Goal: Task Accomplishment & Management: Manage account settings

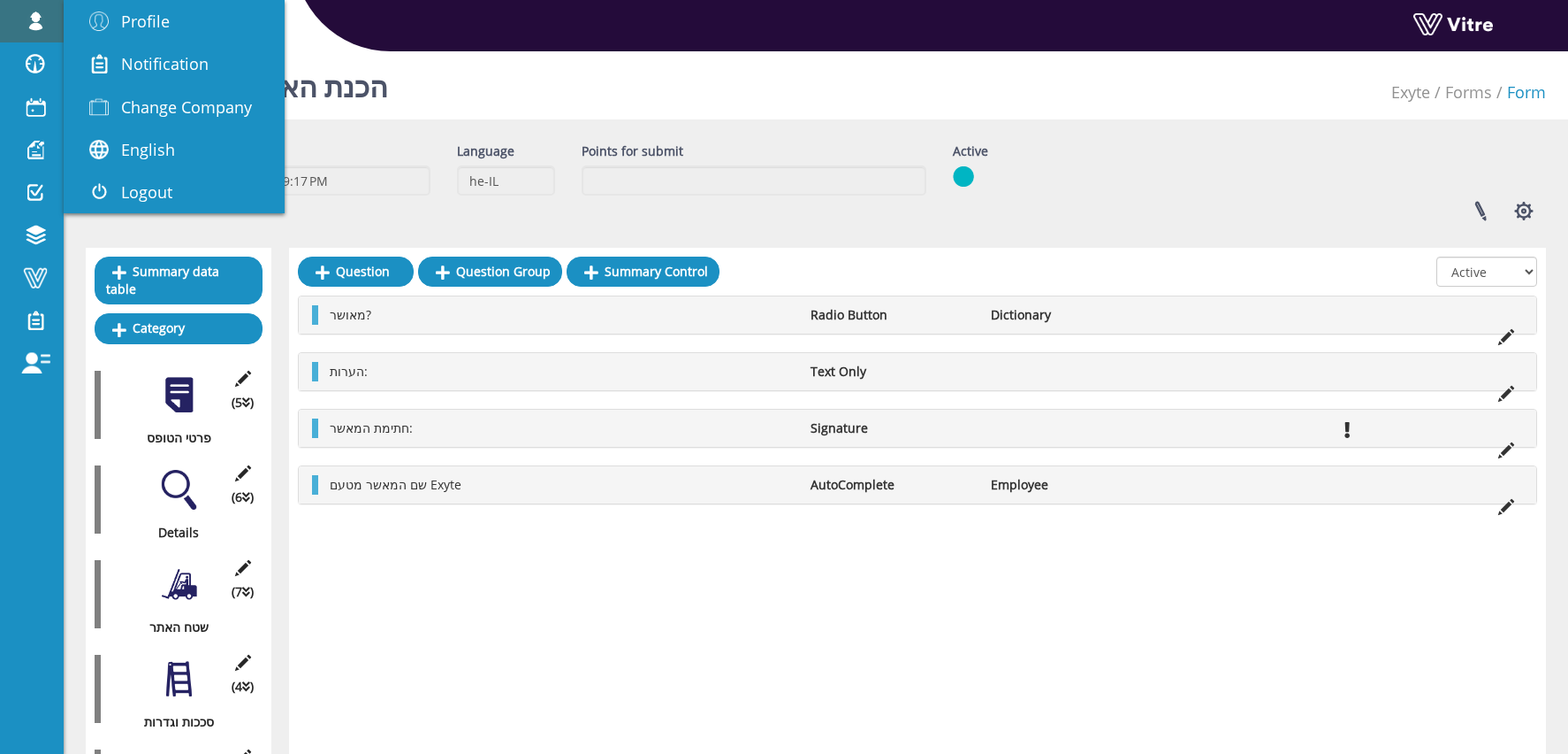
scroll to position [4, 0]
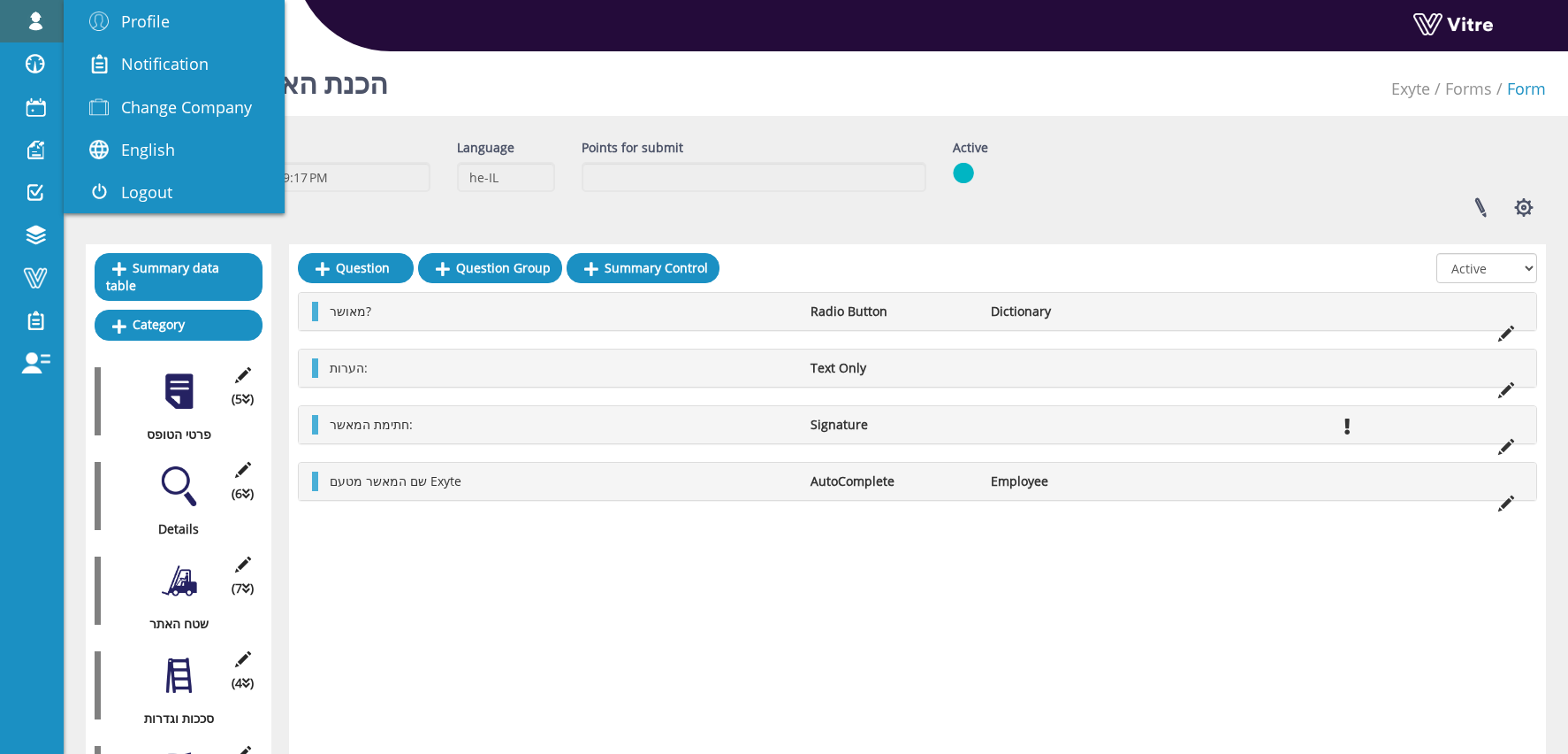
click at [32, 21] on span at bounding box center [35, 21] width 44 height 21
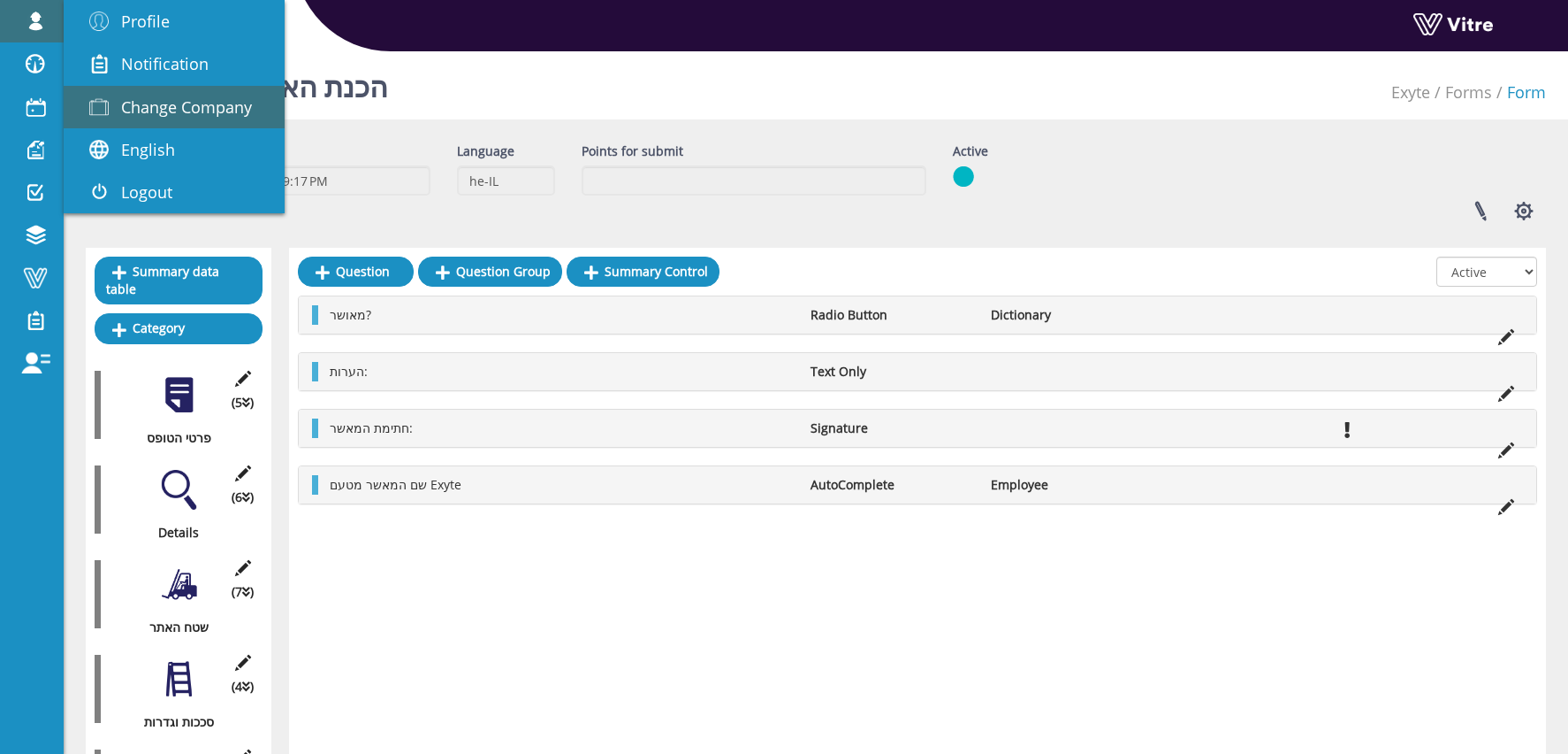
click at [160, 115] on span "Change Company" at bounding box center [187, 106] width 131 height 21
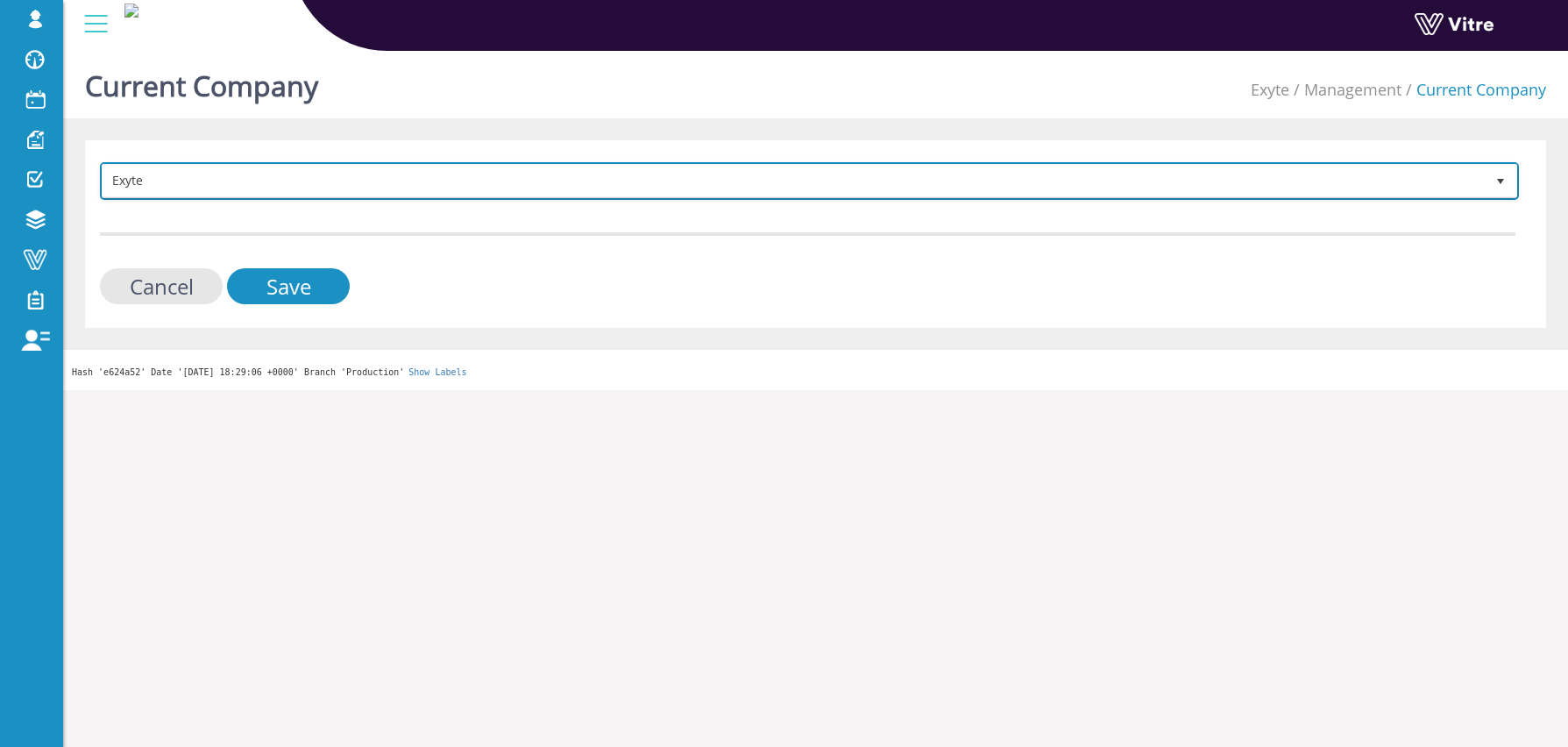
click at [322, 171] on span "Exyte" at bounding box center [793, 180] width 1382 height 32
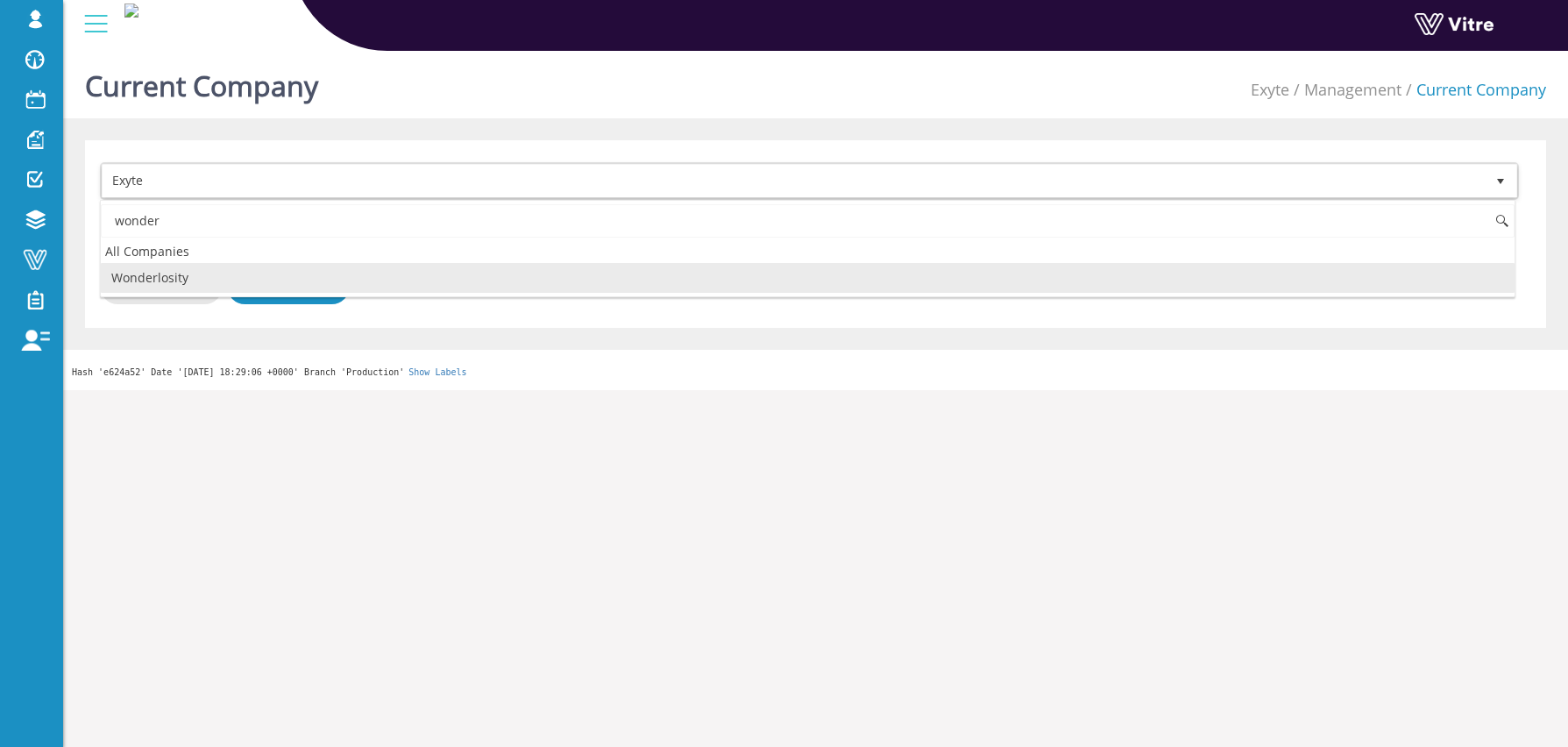
click at [192, 274] on li "Wonderlosity" at bounding box center [807, 278] width 1413 height 30
type input "wonder"
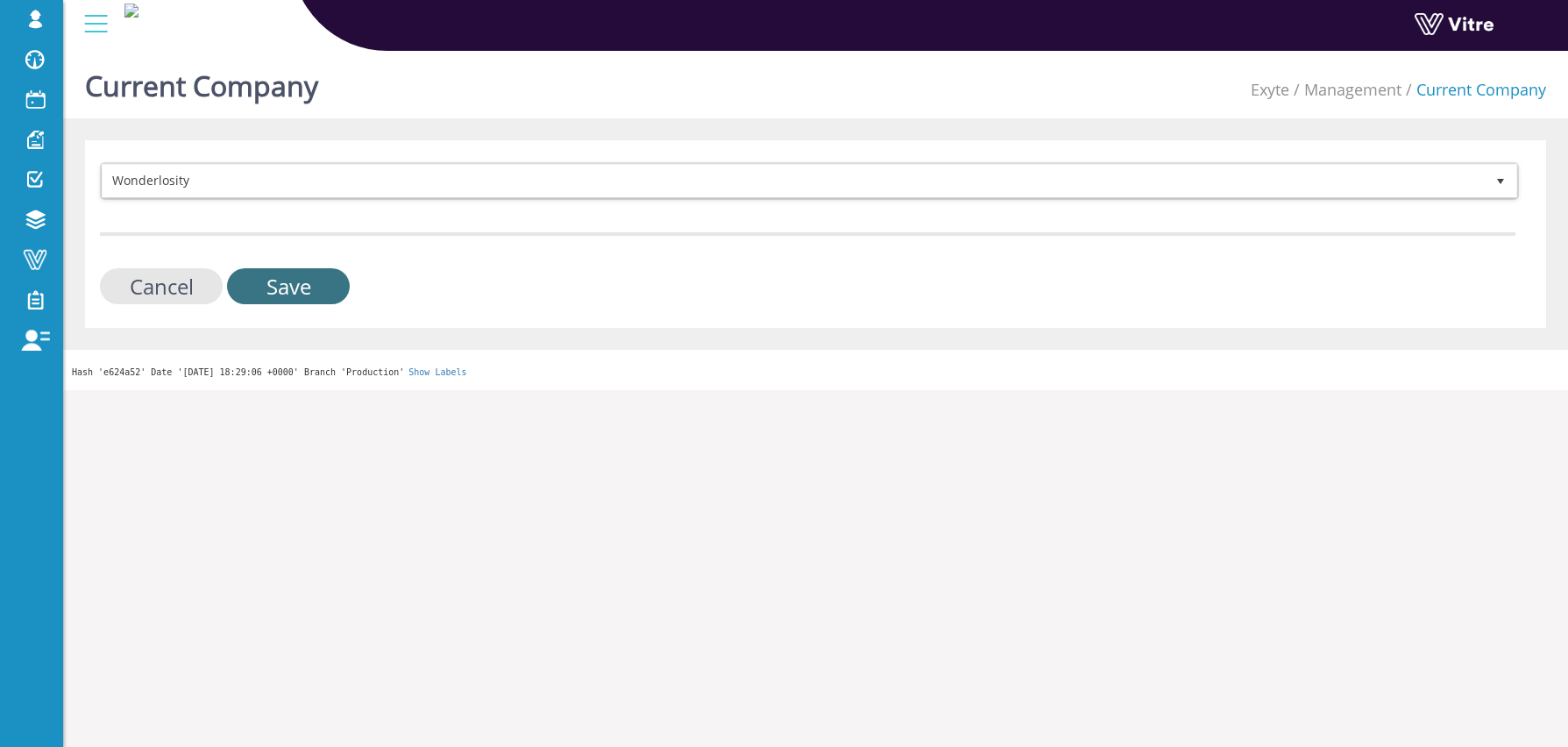
click at [276, 294] on input "Save" at bounding box center [288, 286] width 122 height 35
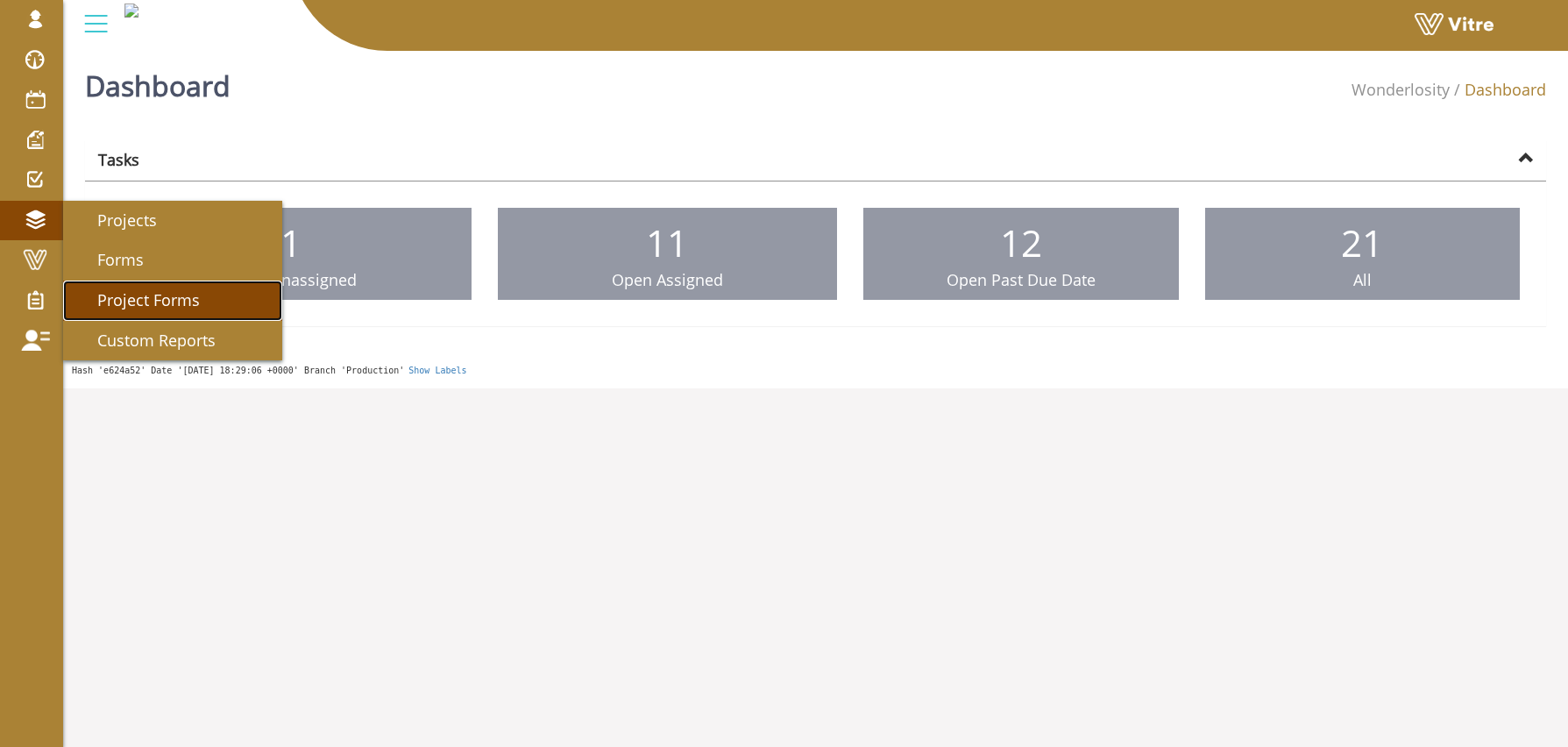
click at [167, 281] on link "Project Forms" at bounding box center [172, 301] width 219 height 40
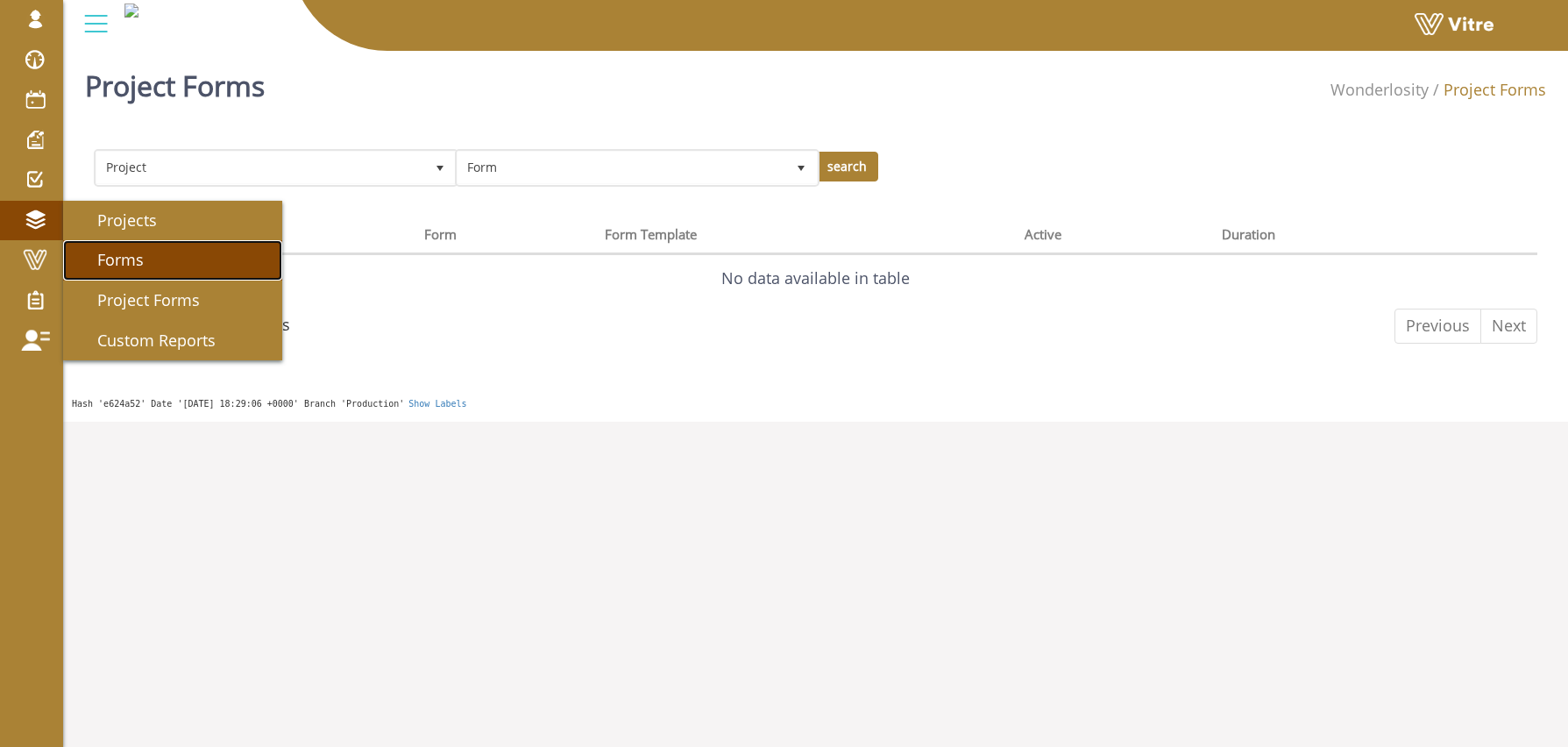
click at [132, 265] on span "Forms" at bounding box center [109, 259] width 67 height 21
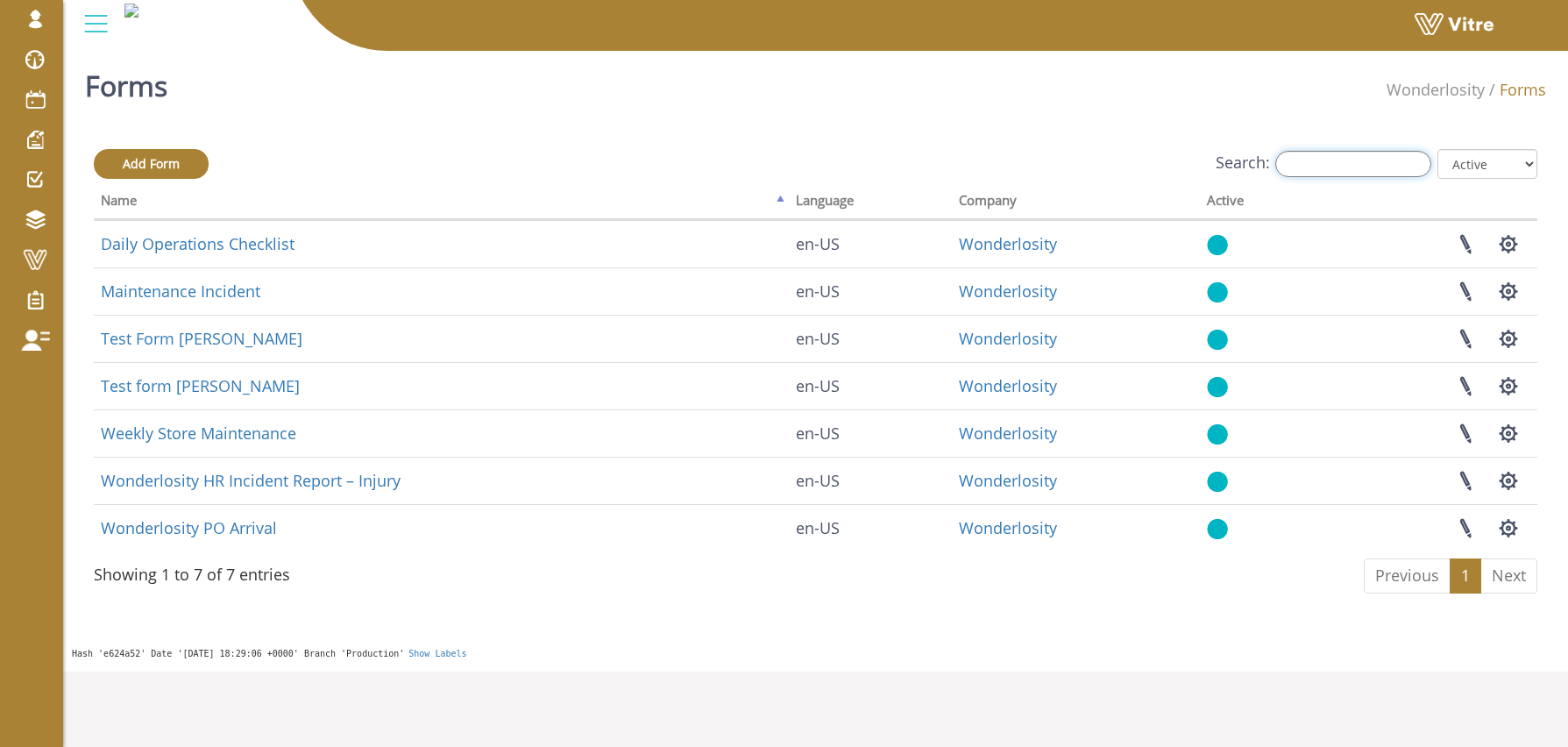
click at [1356, 163] on input "Search:" at bounding box center [1353, 164] width 156 height 27
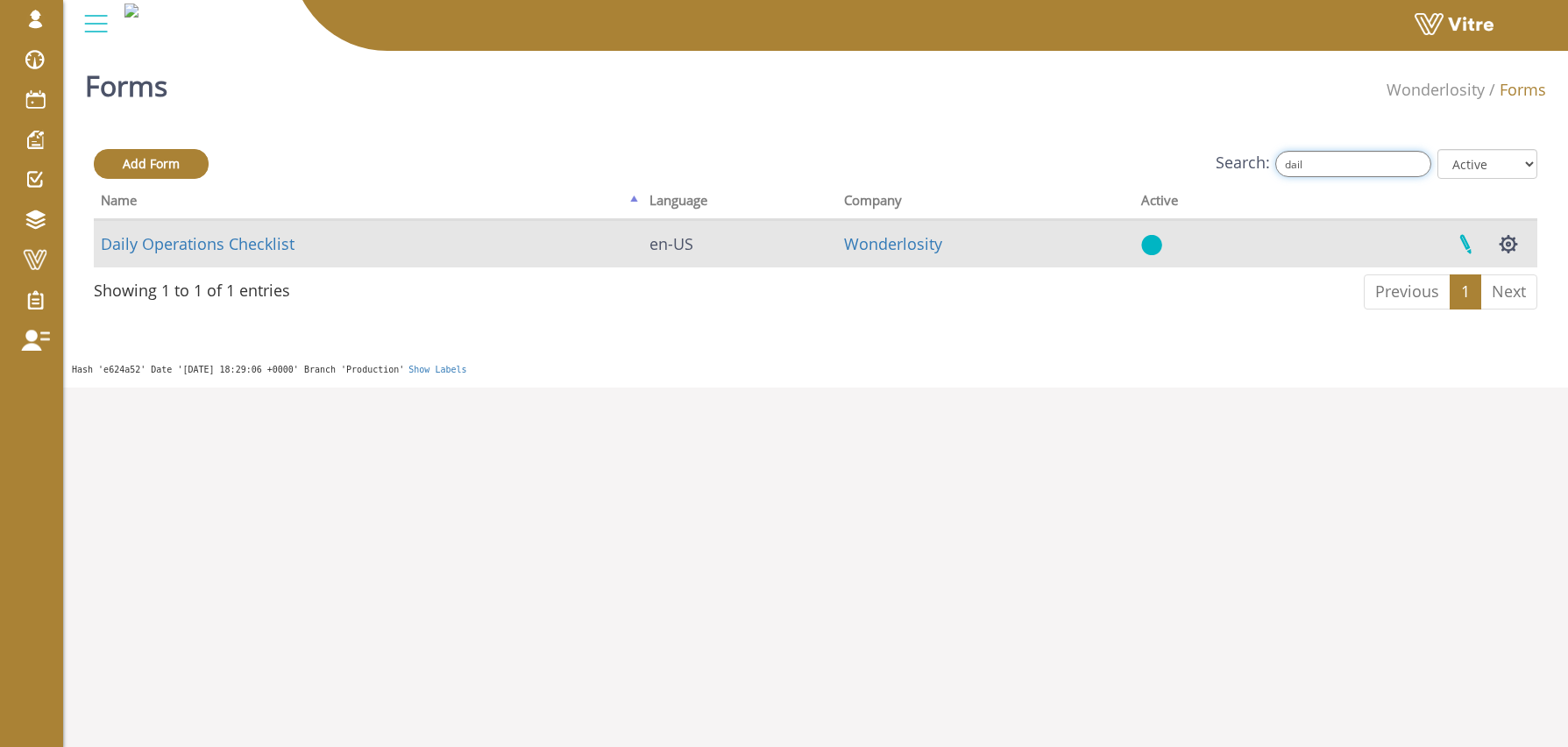
type input "dail"
click at [1466, 243] on link at bounding box center [1465, 243] width 43 height 46
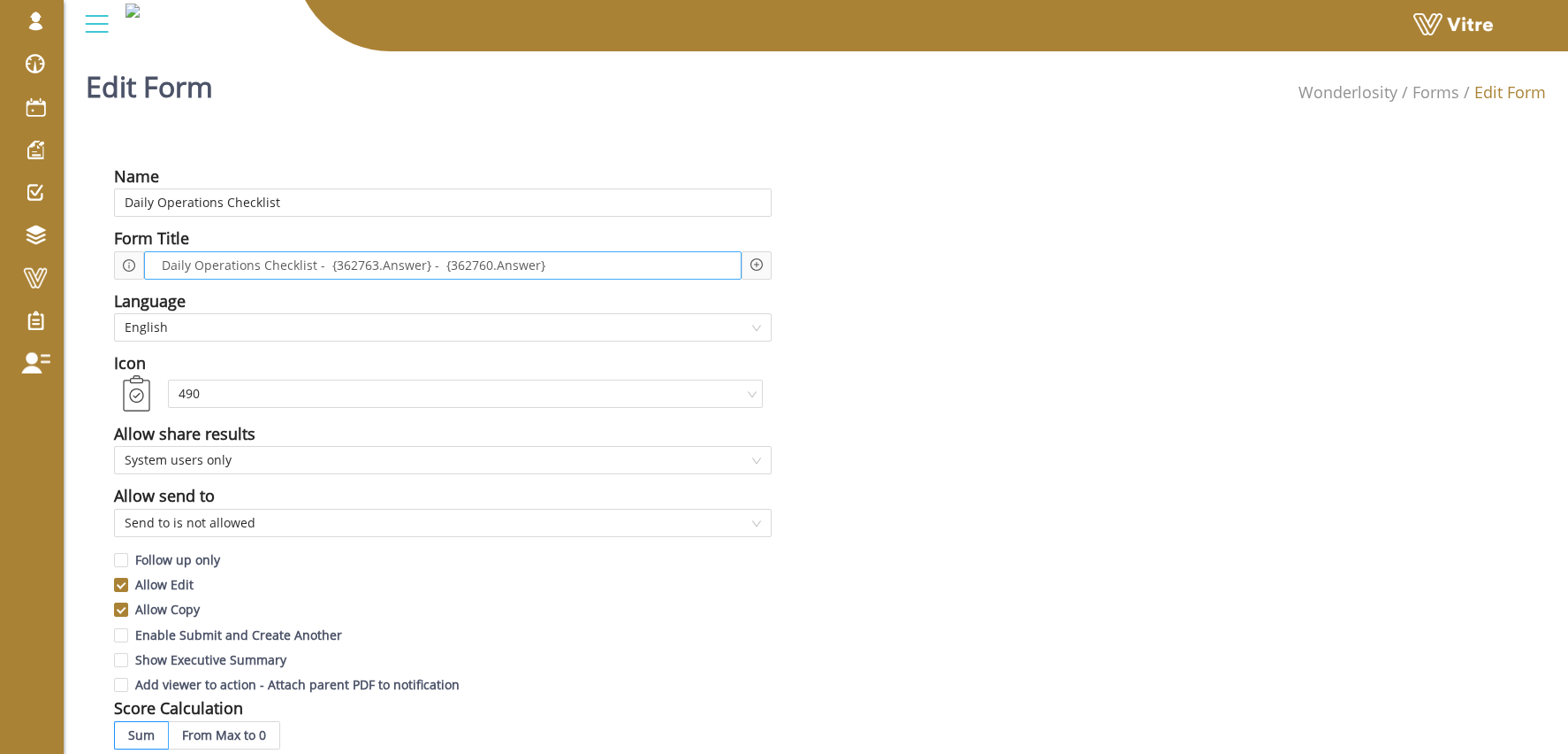
click at [361, 268] on span "Daily Operations Checklist - {362763.Answer} - {362760.Answer}" at bounding box center [353, 266] width 393 height 20
click at [470, 267] on span "Daily Operations Checklist - {362763.Answer} - {362760.Answer}" at bounding box center [353, 266] width 393 height 20
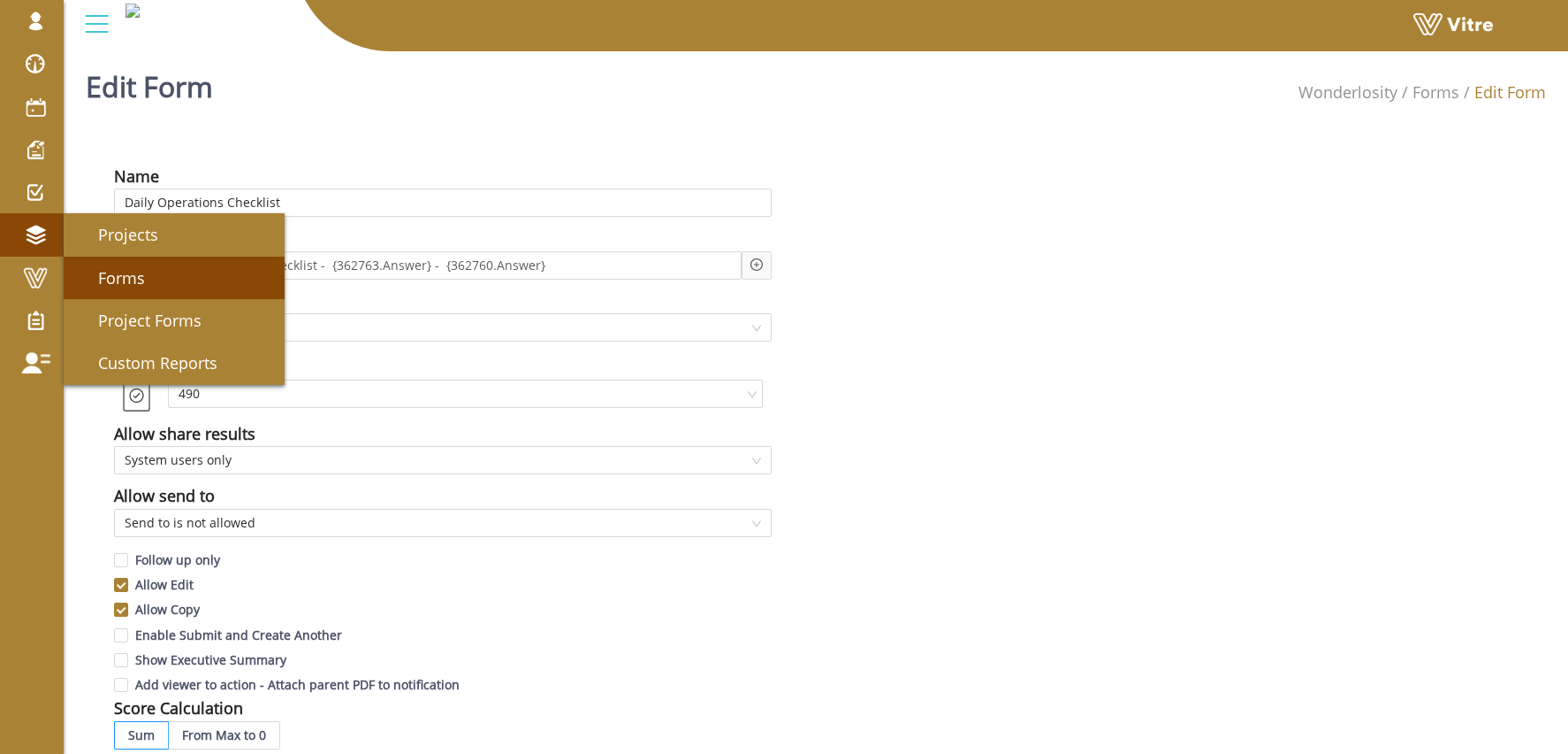
click at [151, 273] on link "Forms" at bounding box center [174, 278] width 221 height 43
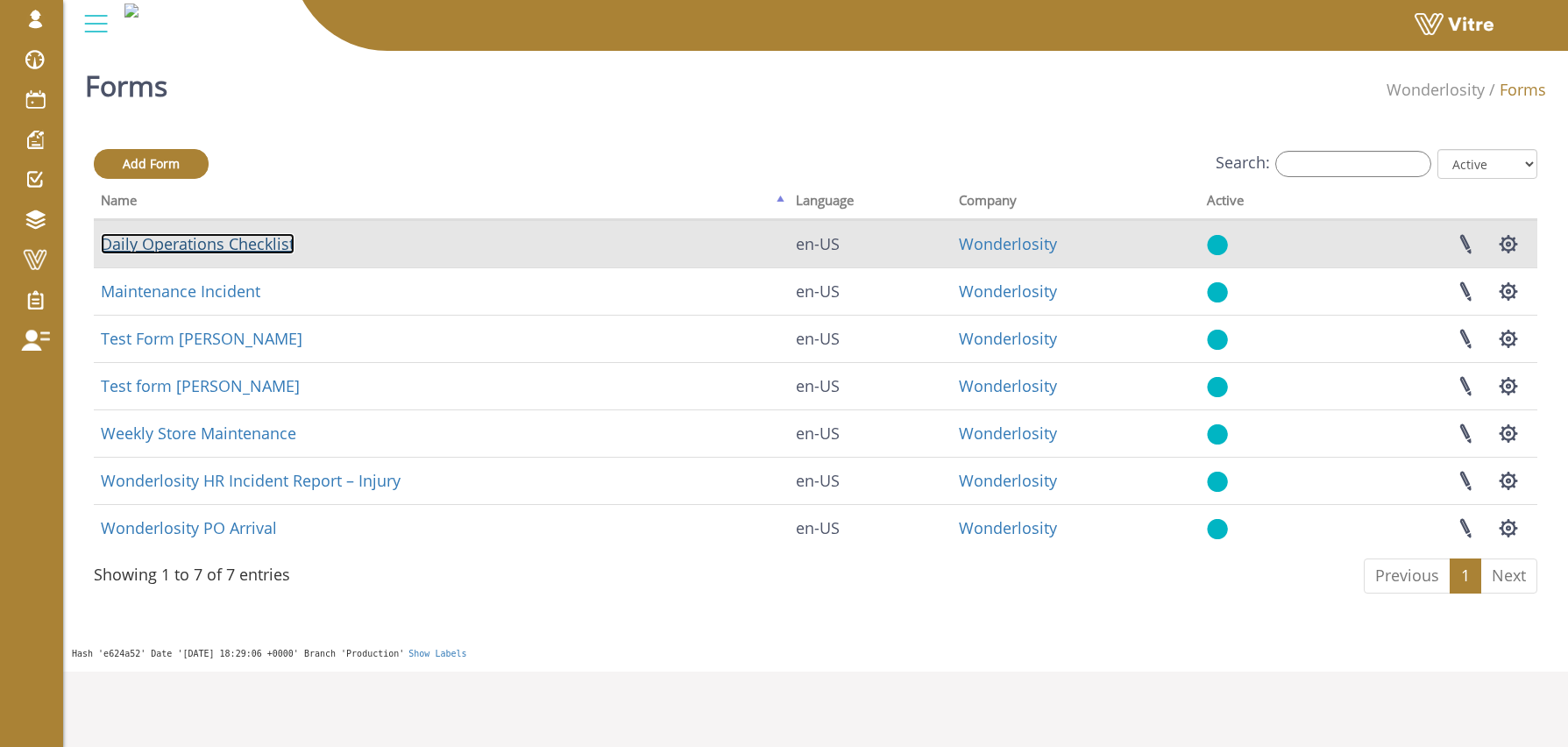
click at [234, 239] on link "Daily Operations Checklist" at bounding box center [197, 243] width 194 height 21
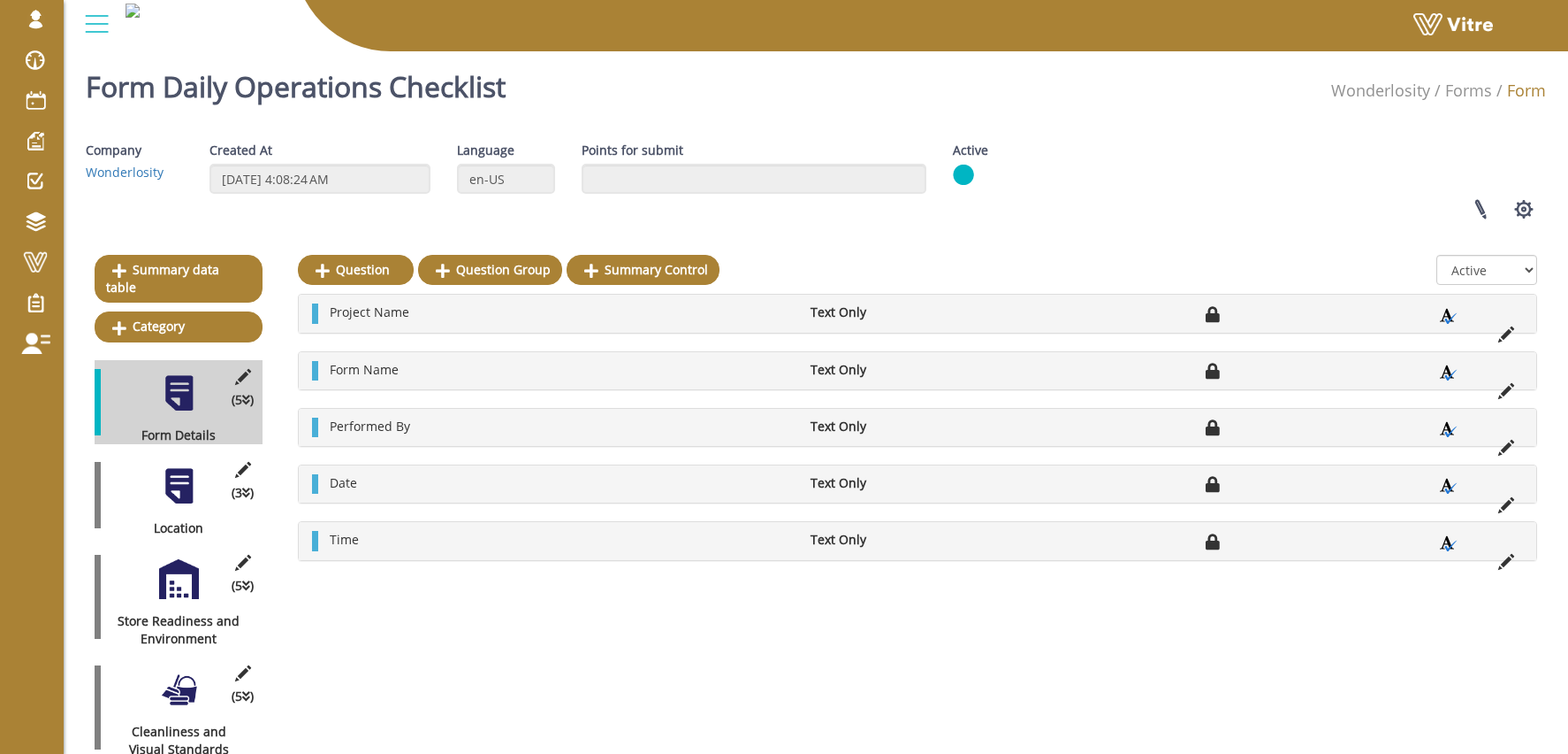
click at [180, 481] on div at bounding box center [179, 486] width 40 height 40
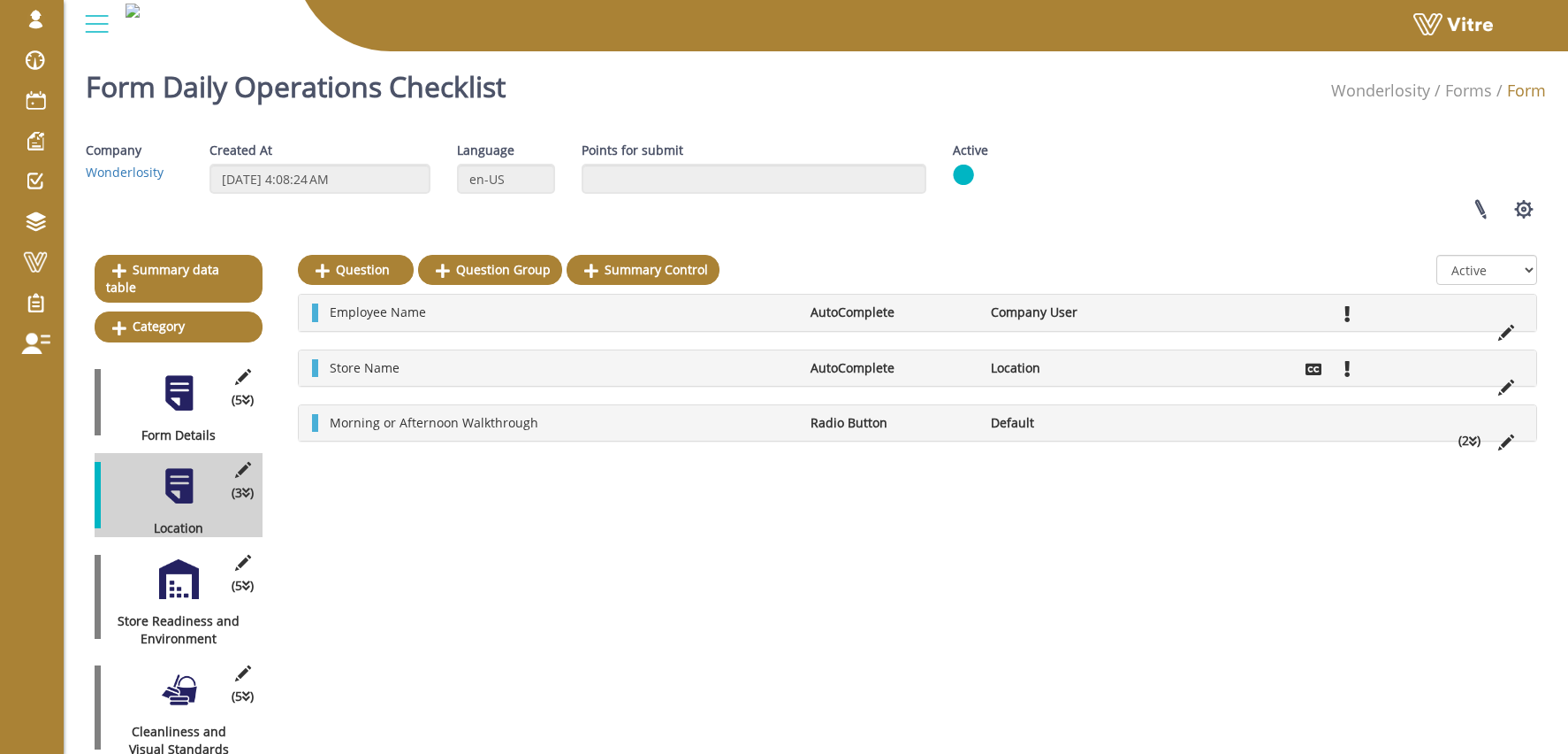
click at [173, 373] on div at bounding box center [179, 393] width 40 height 40
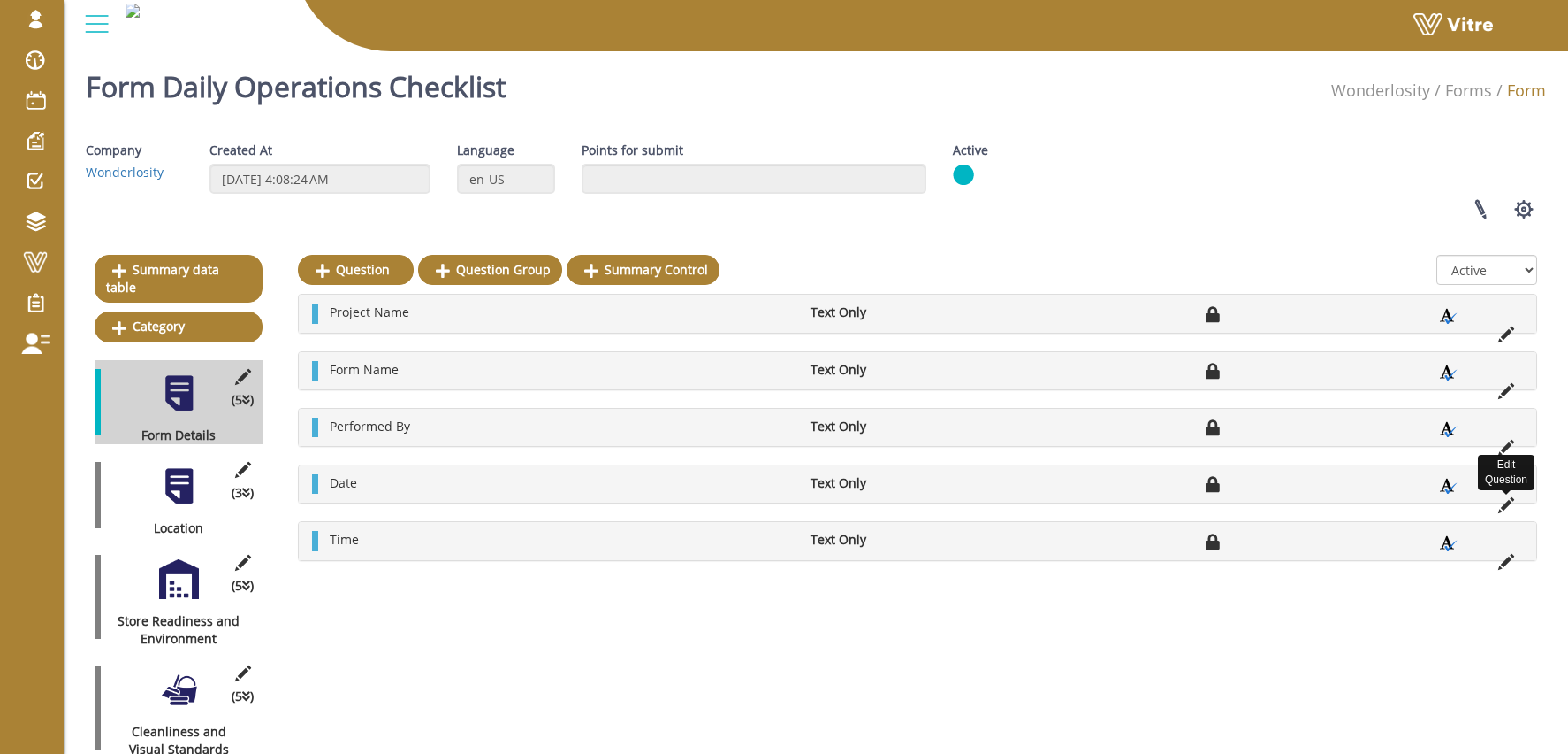
click at [1502, 498] on icon at bounding box center [1506, 505] width 16 height 16
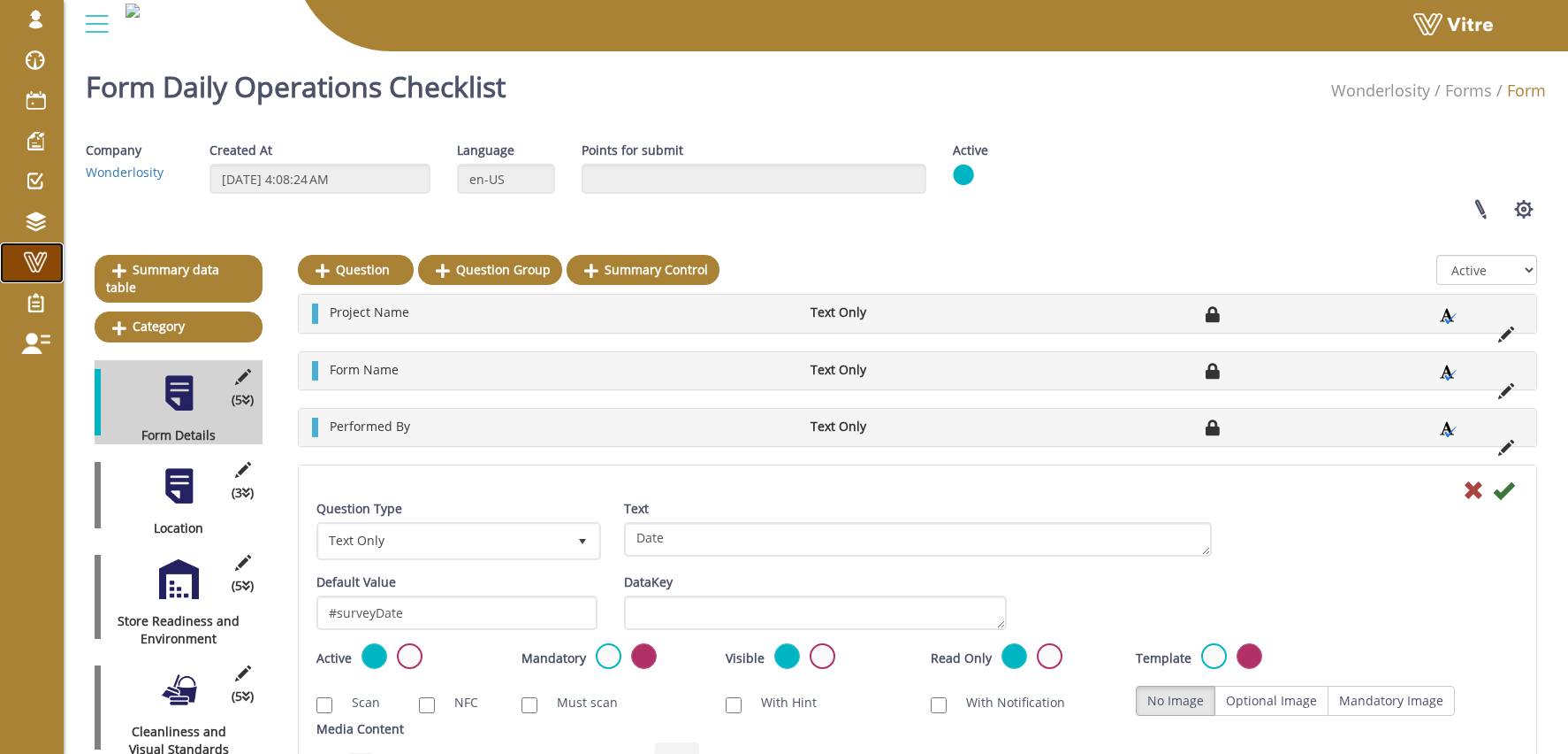
click at [30, 248] on link "Vitre" at bounding box center [32, 263] width 64 height 41
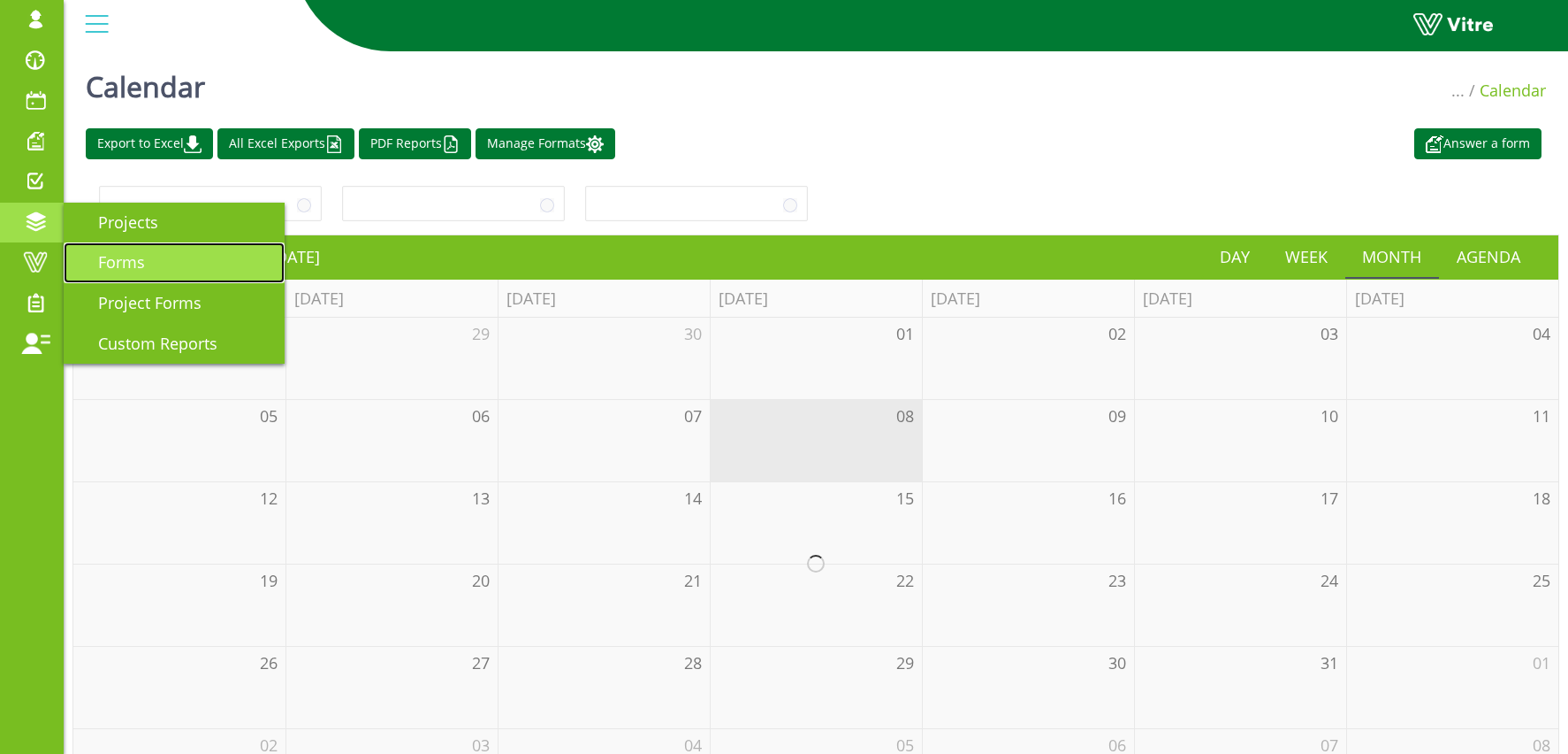
click at [100, 271] on span "Forms" at bounding box center [110, 262] width 68 height 21
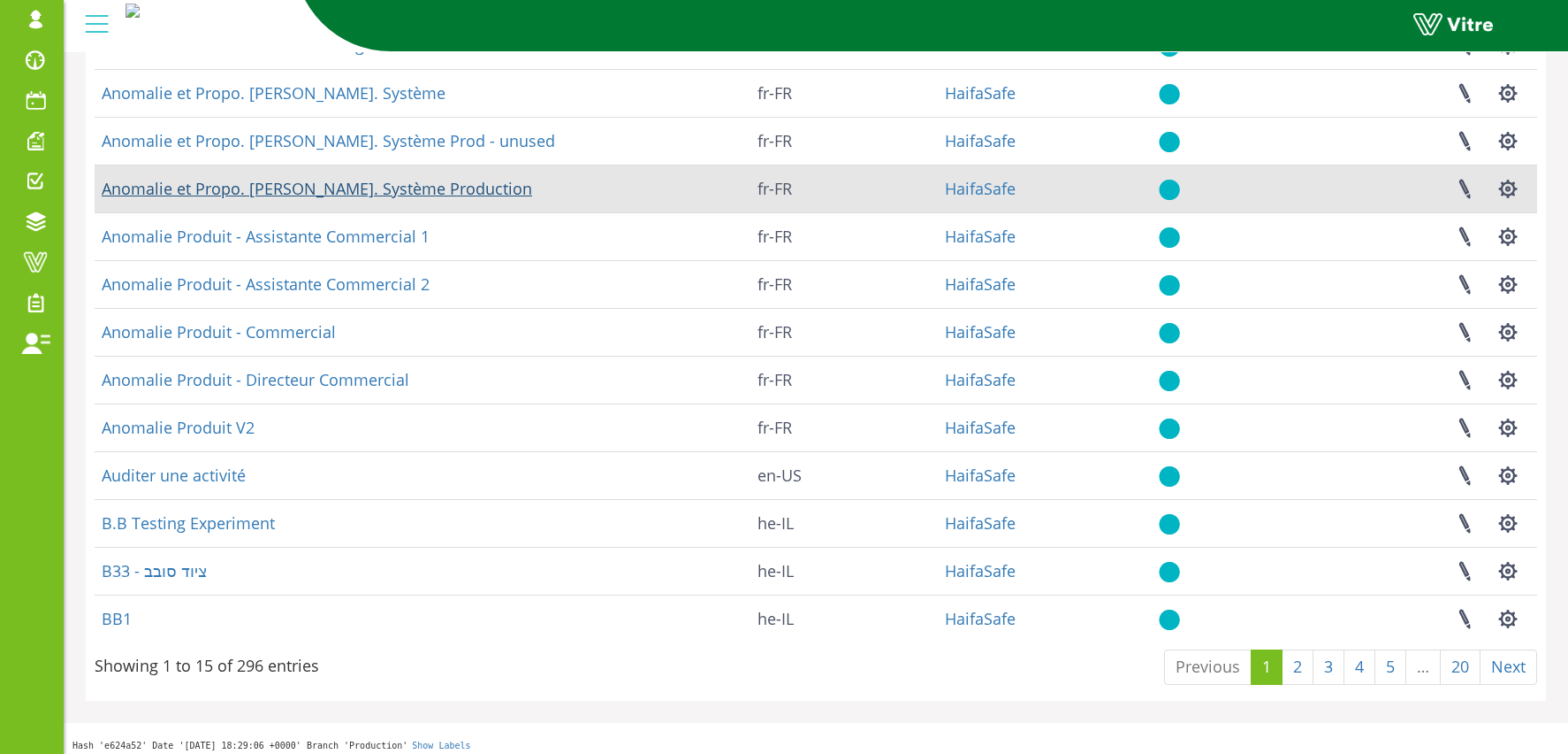
scroll to position [306, 0]
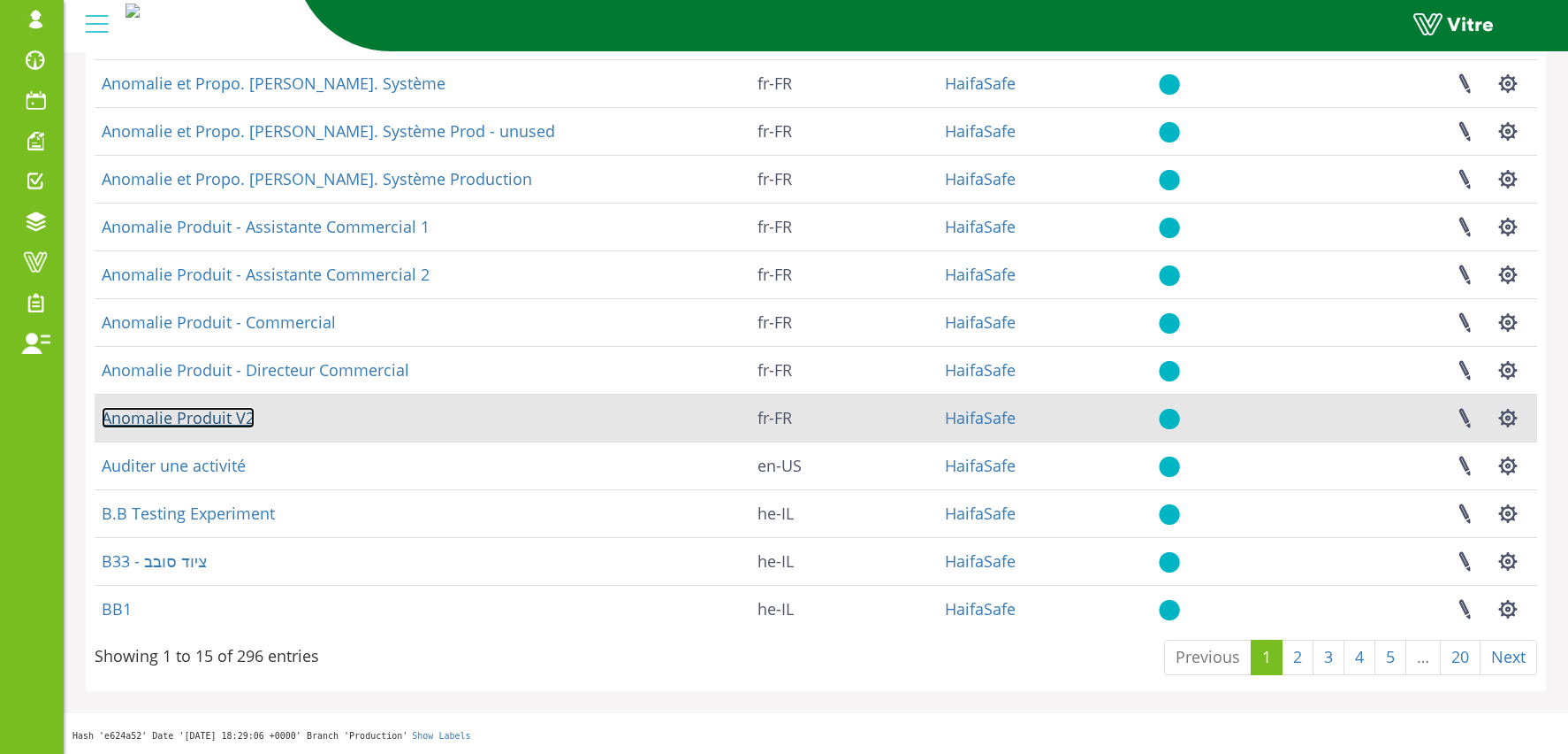
click at [209, 422] on link "Anomalie Produit V2" at bounding box center [178, 417] width 153 height 21
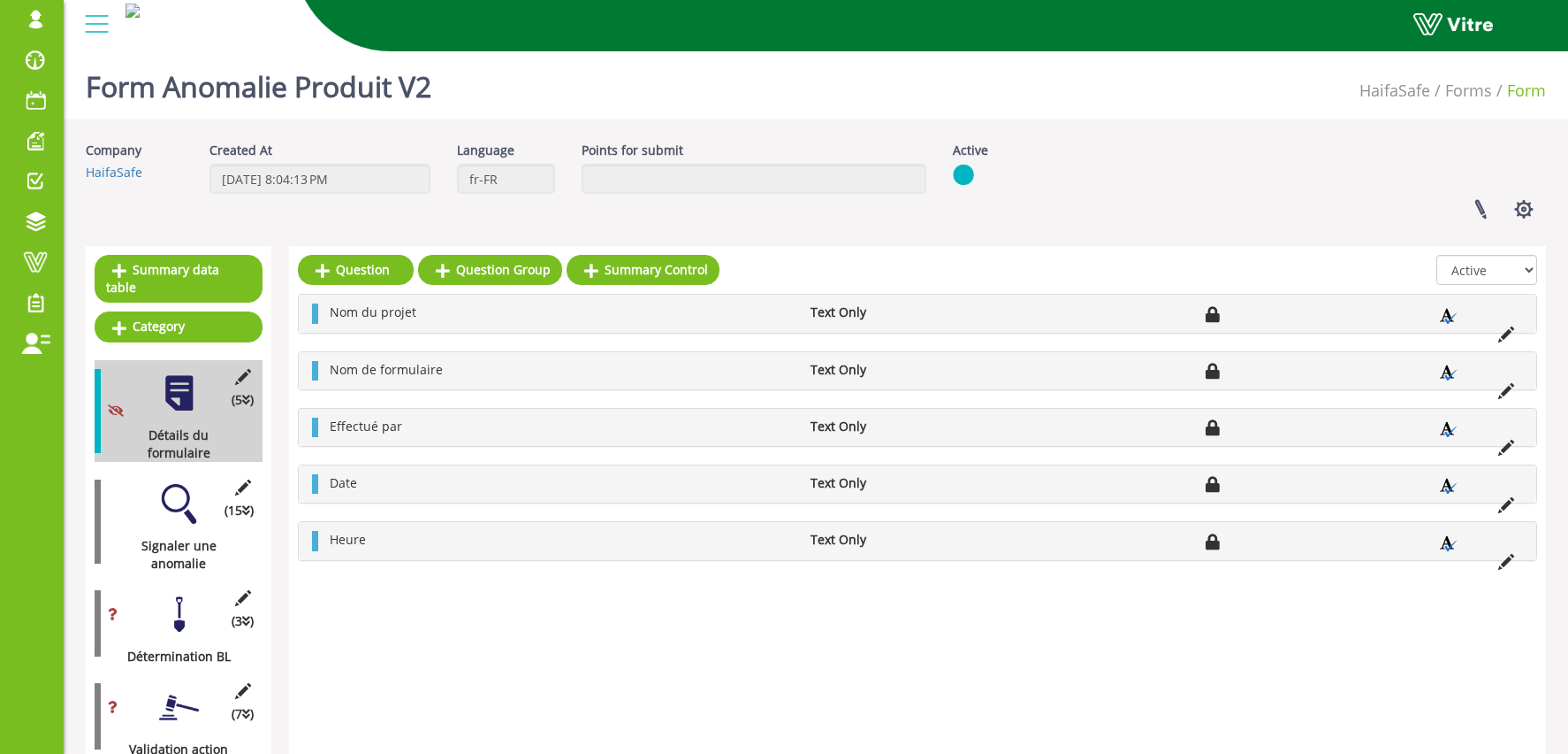
click at [181, 483] on div at bounding box center [179, 503] width 40 height 40
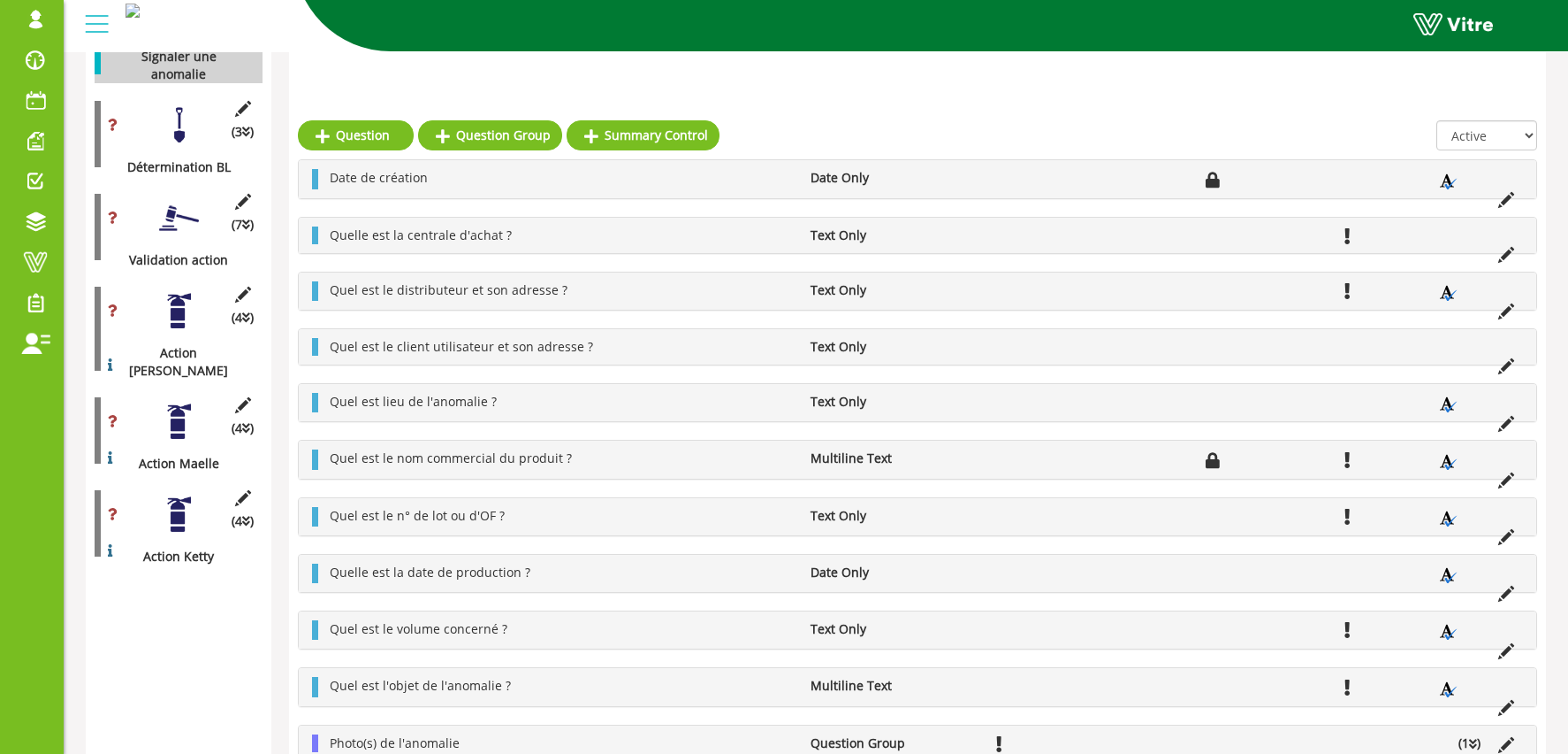
scroll to position [779, 0]
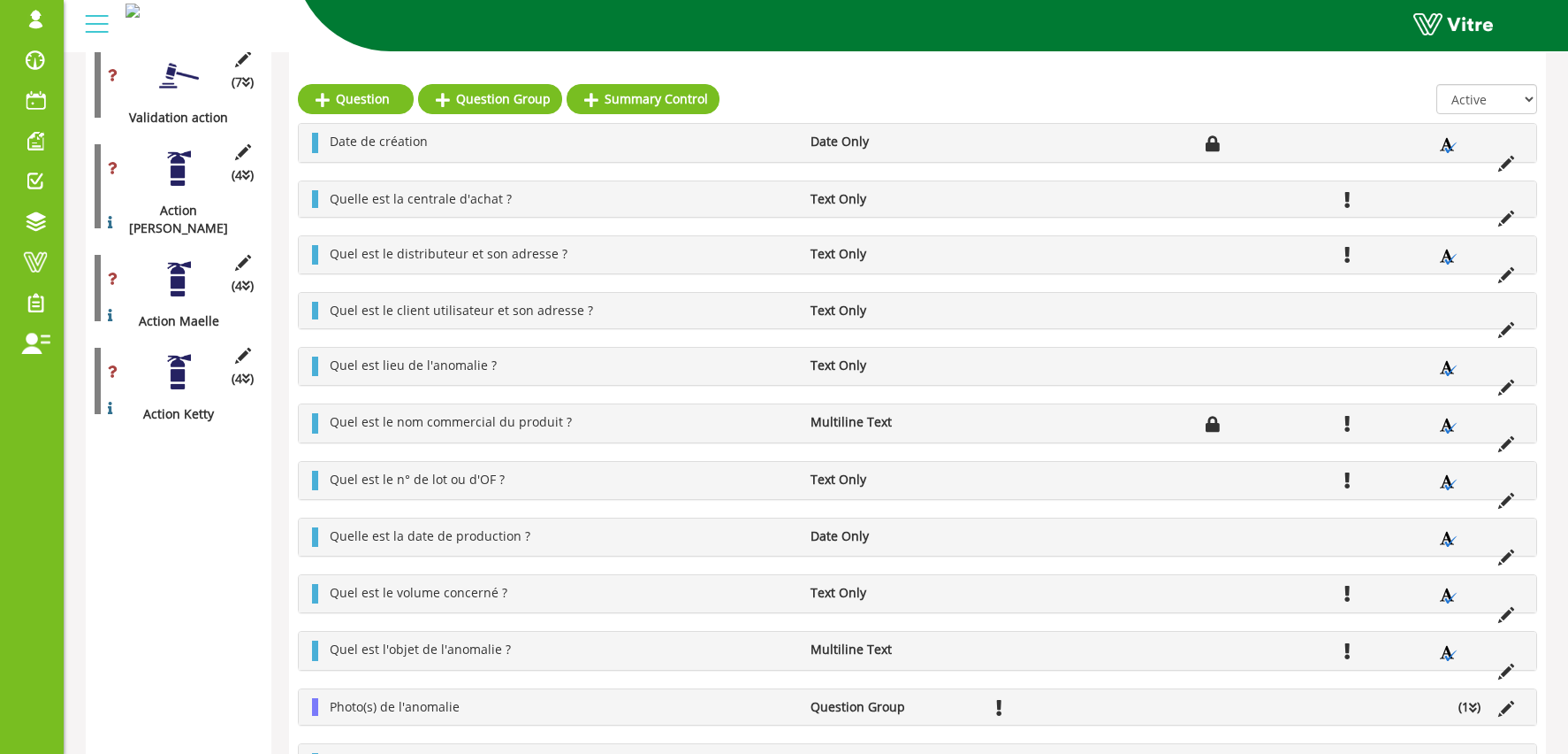
click at [197, 148] on div at bounding box center [179, 168] width 40 height 40
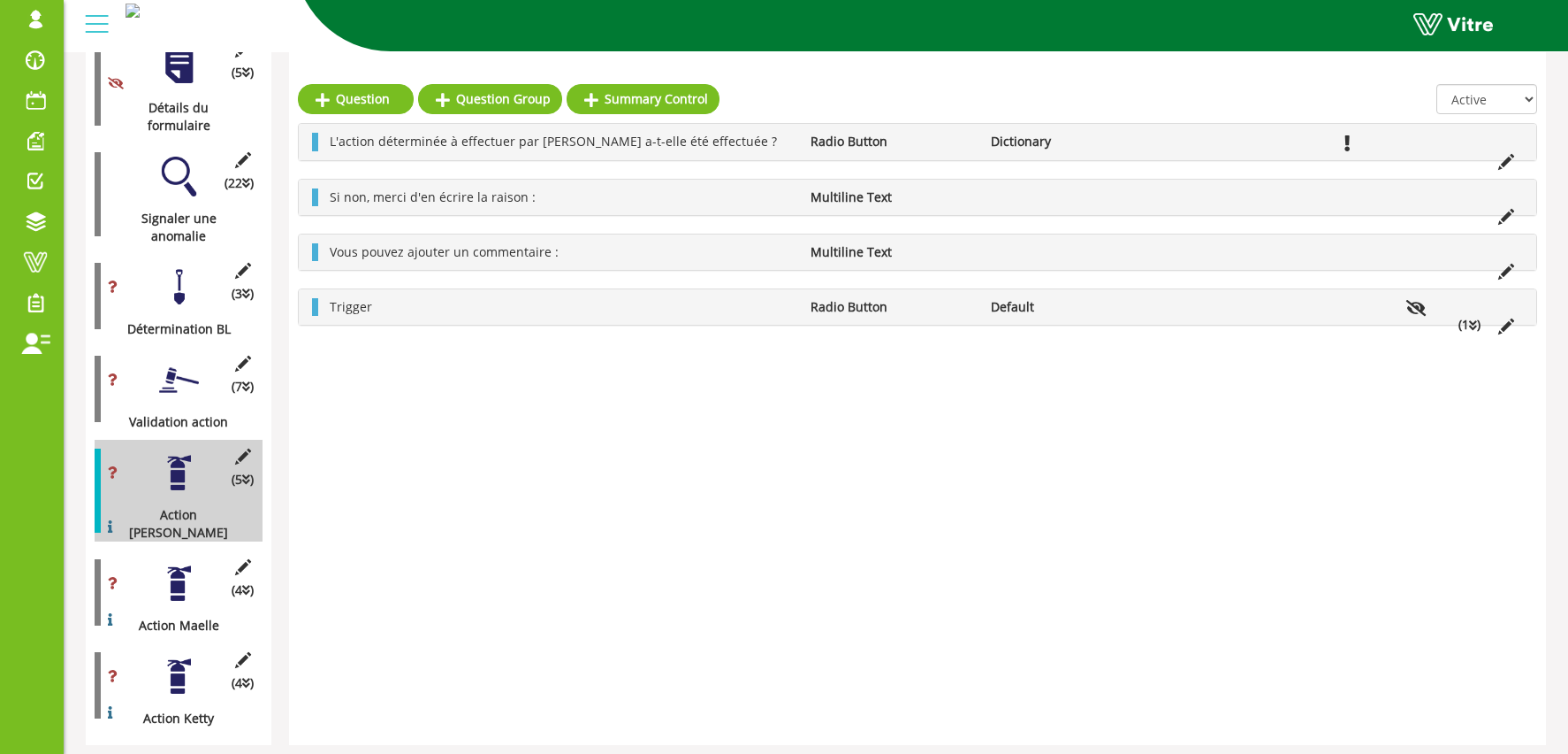
click at [162, 360] on div at bounding box center [179, 380] width 40 height 40
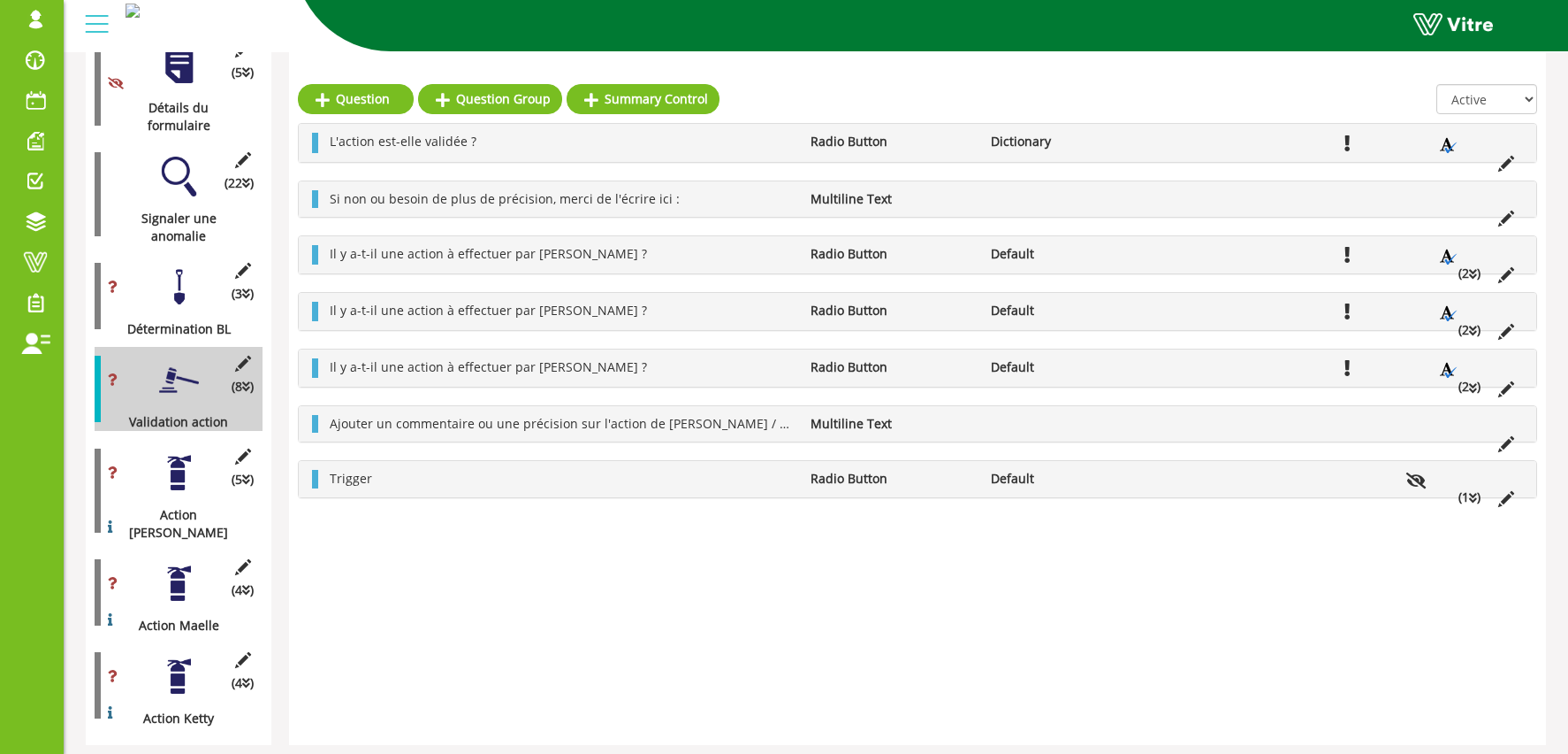
click at [192, 268] on div at bounding box center [179, 287] width 40 height 40
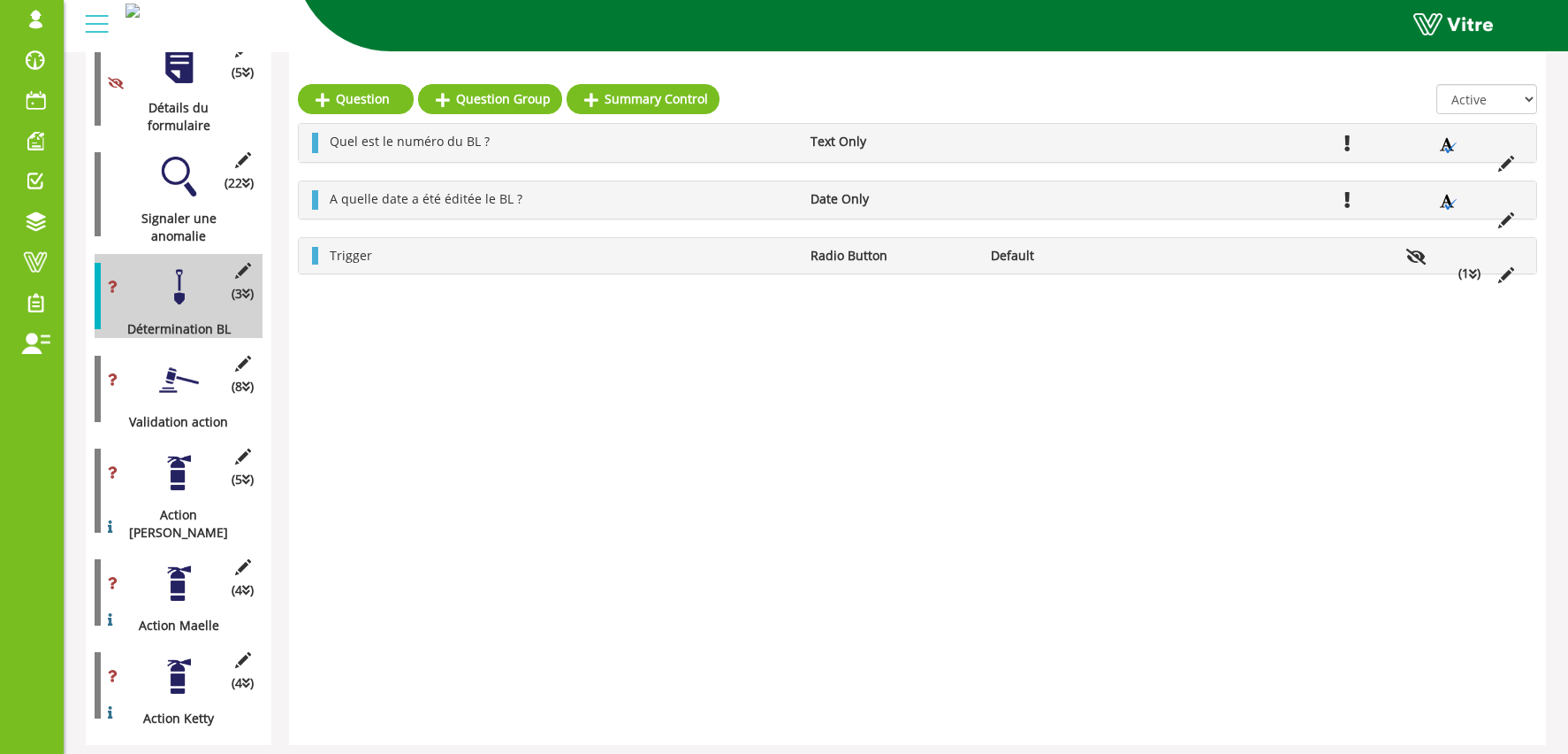
click at [185, 657] on div at bounding box center [179, 676] width 40 height 40
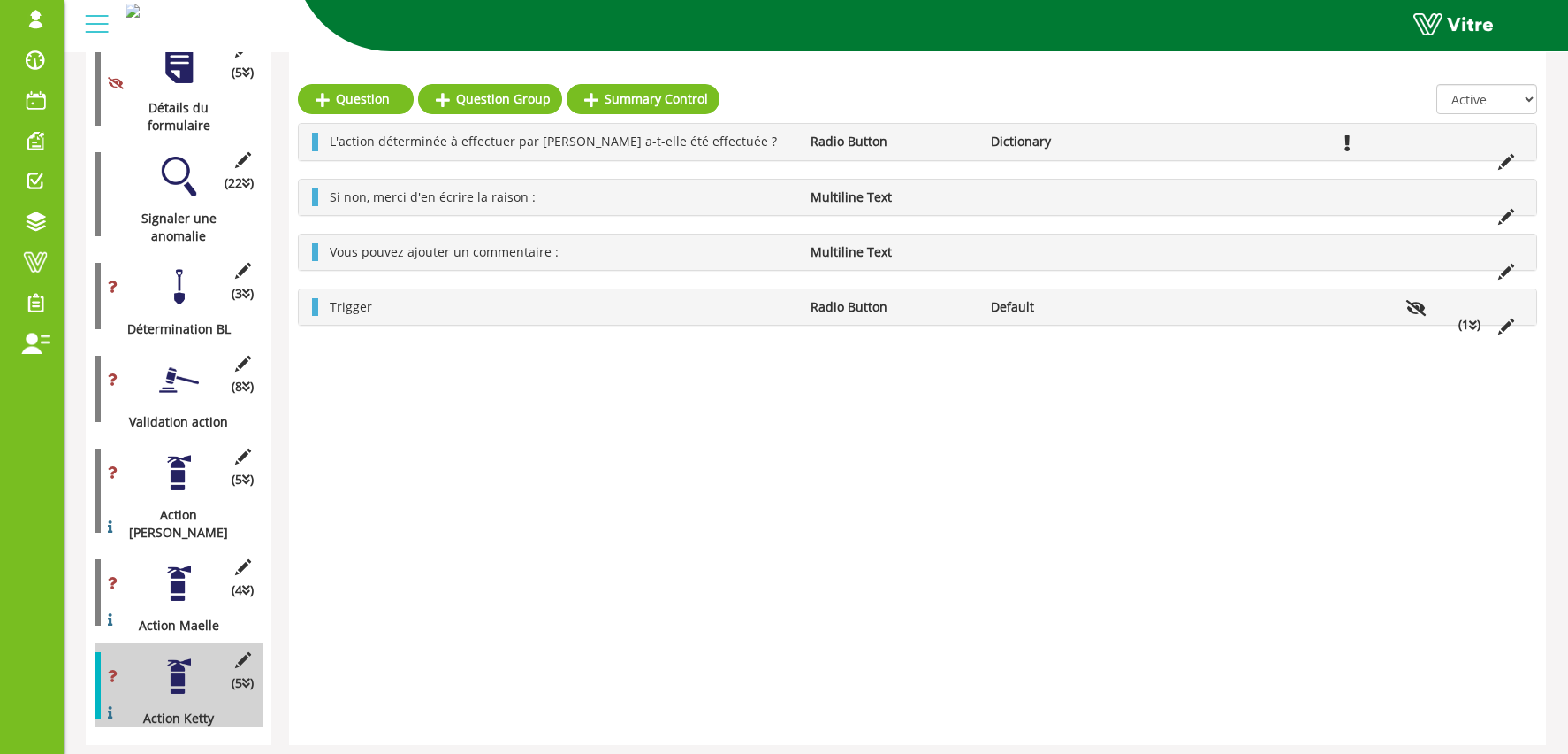
click at [182, 563] on div at bounding box center [179, 583] width 40 height 40
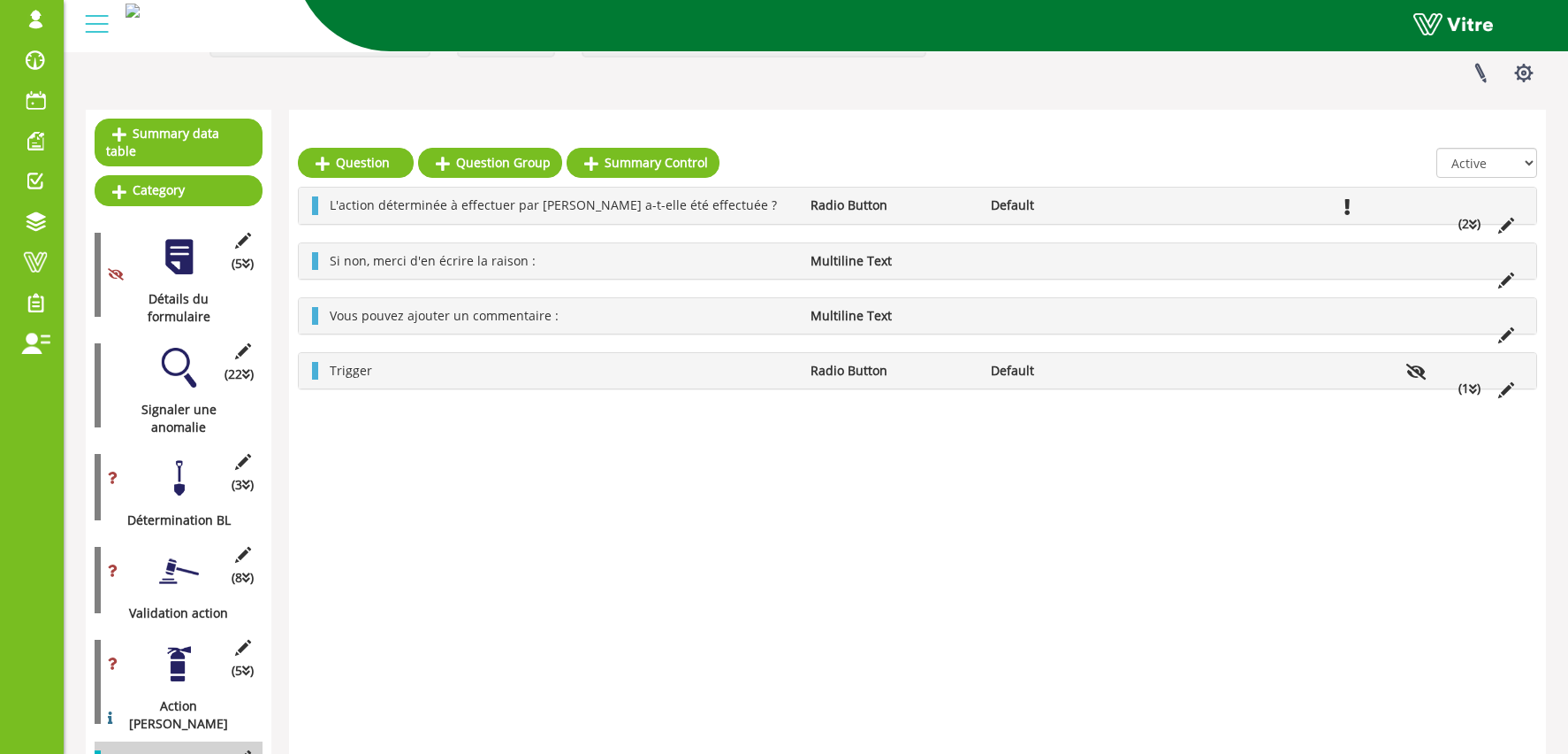
scroll to position [0, 0]
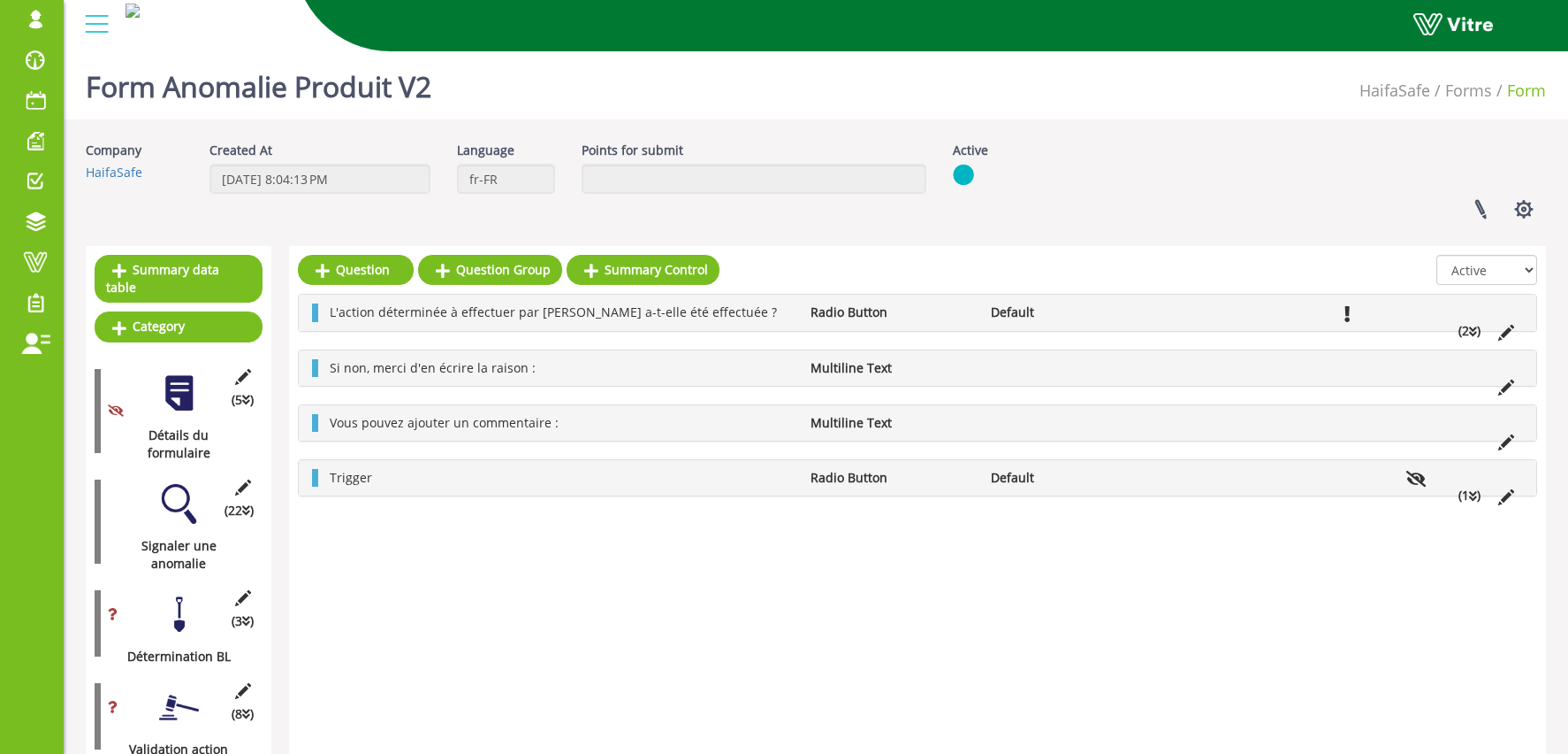
click at [190, 487] on div "(22 ) Signaler une anomalie" at bounding box center [178, 521] width 168 height 101
click at [169, 483] on div at bounding box center [179, 503] width 40 height 40
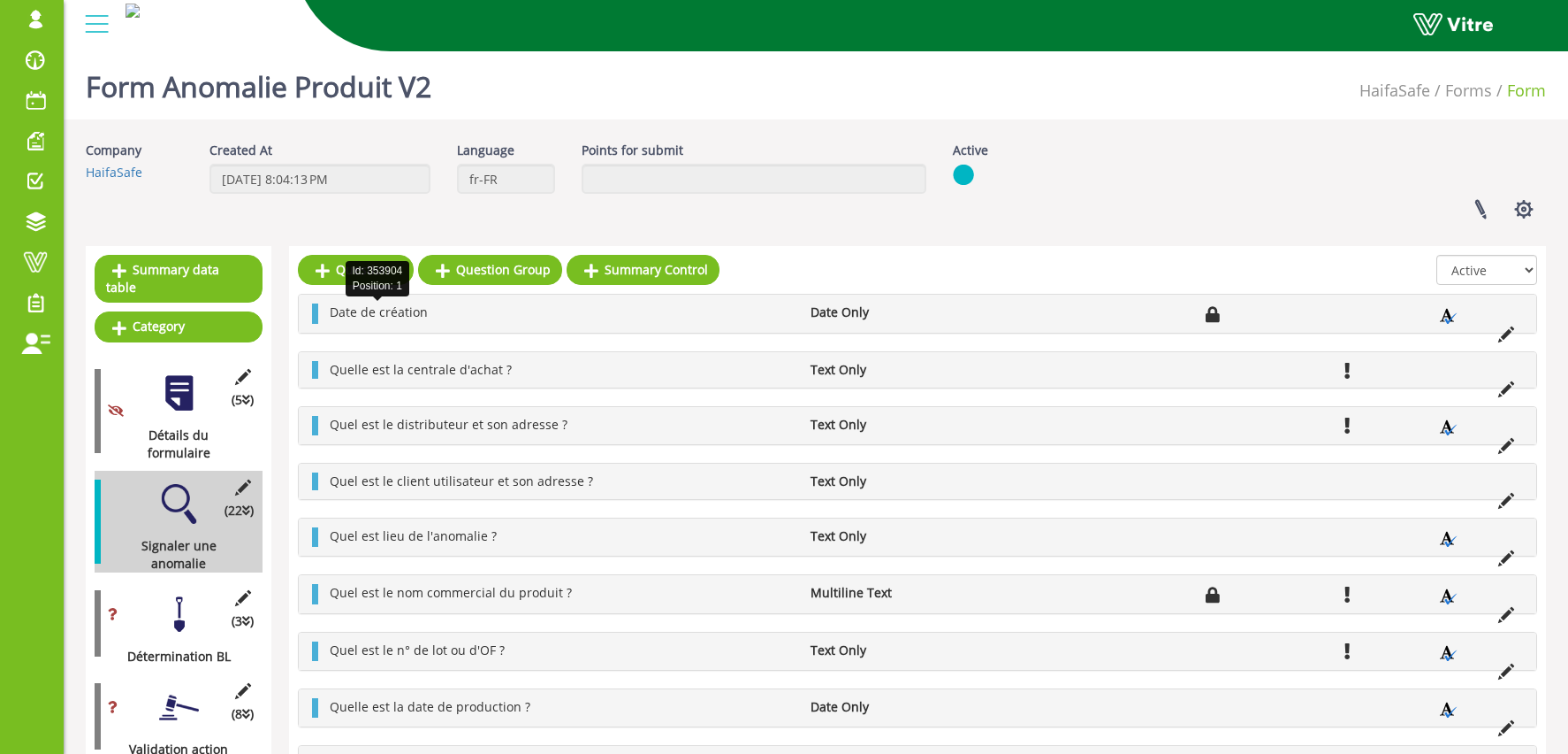
click at [403, 310] on span "Date de création" at bounding box center [379, 311] width 98 height 17
